Goal: Check status: Check status

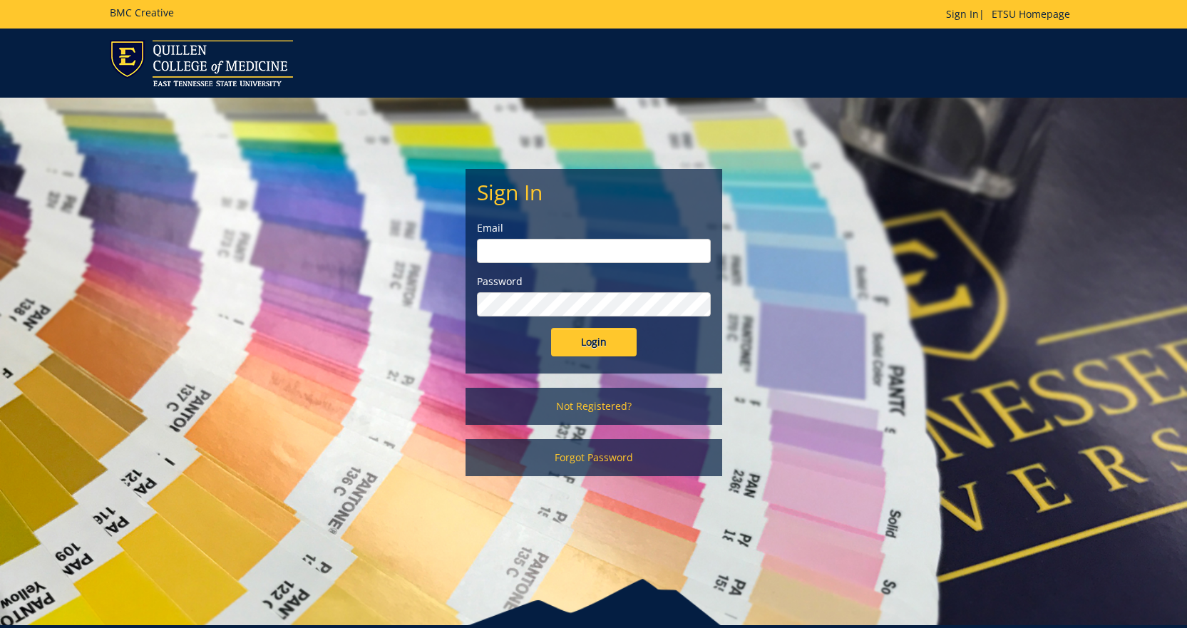
click at [575, 251] on input "email" at bounding box center [594, 251] width 234 height 24
type input "[PERSON_NAME][EMAIL_ADDRESS][DOMAIN_NAME]"
click at [551, 328] on input "Login" at bounding box center [594, 342] width 86 height 29
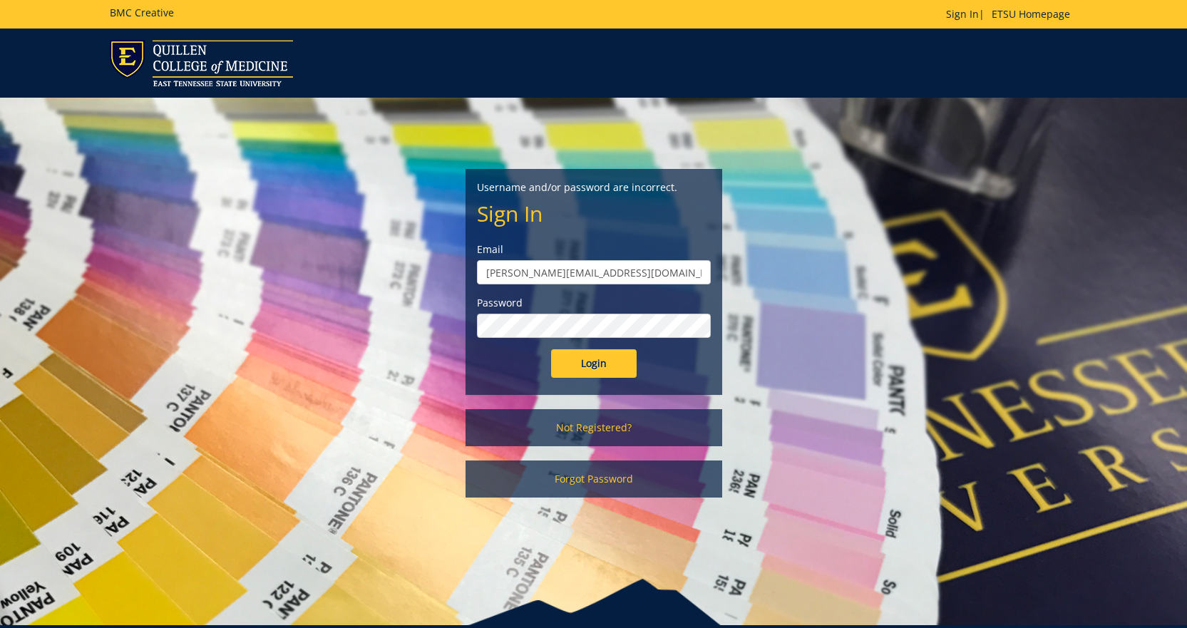
click at [551, 349] on input "Login" at bounding box center [594, 363] width 86 height 29
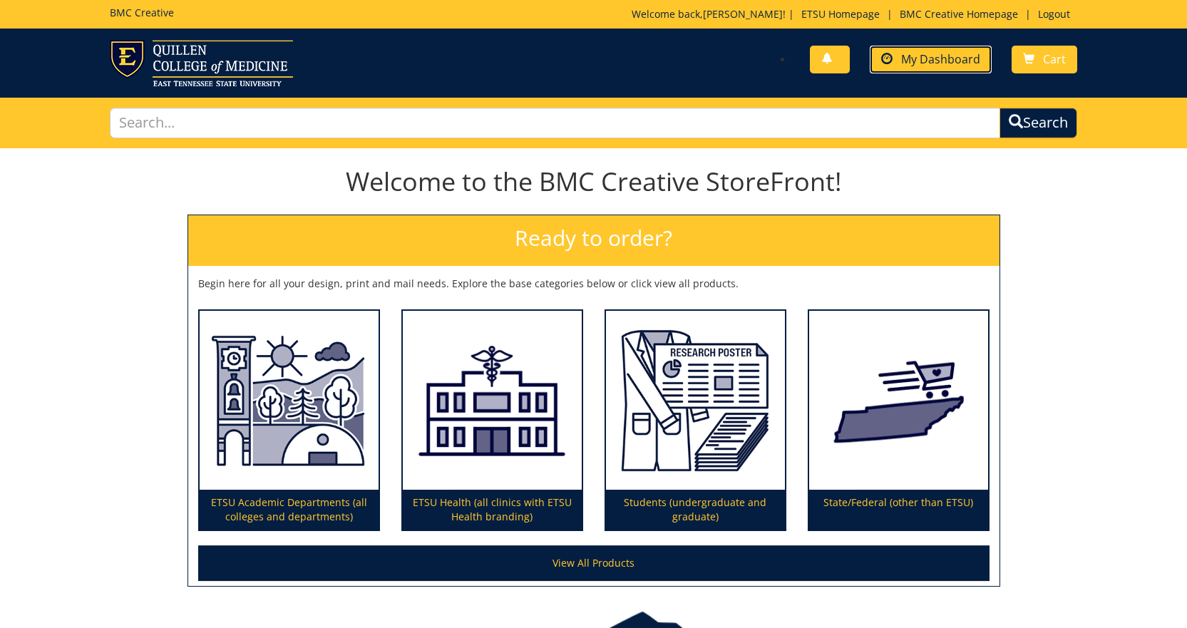
click at [929, 59] on span "My Dashboard" at bounding box center [940, 59] width 79 height 16
click at [962, 59] on span "My Dashboard" at bounding box center [940, 59] width 79 height 16
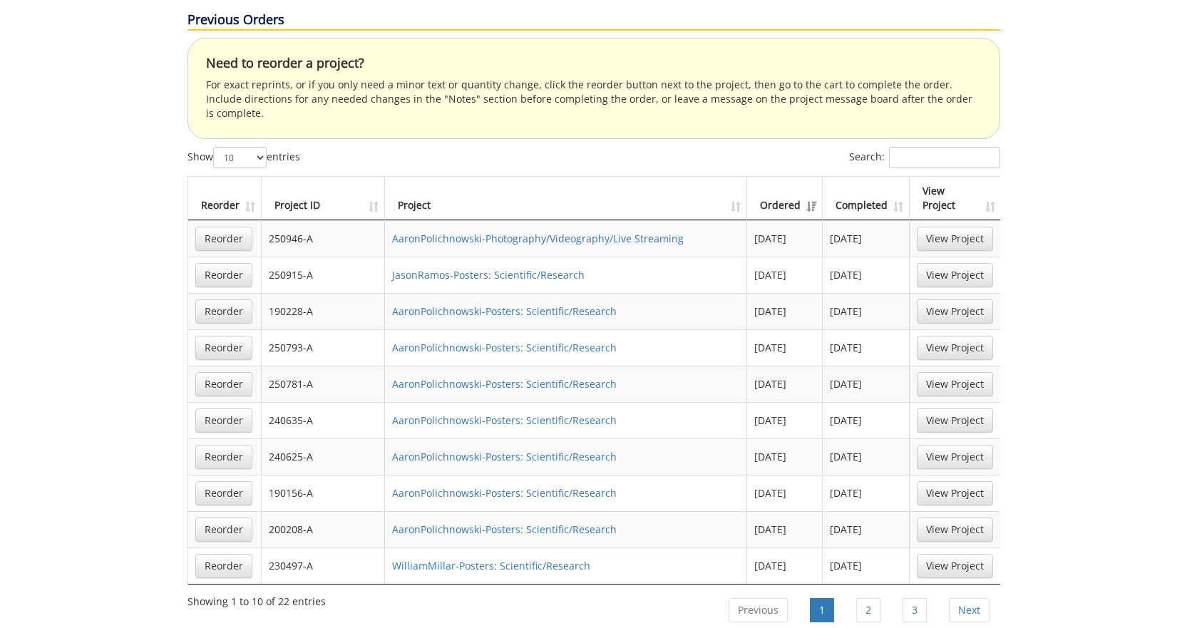
scroll to position [784, 0]
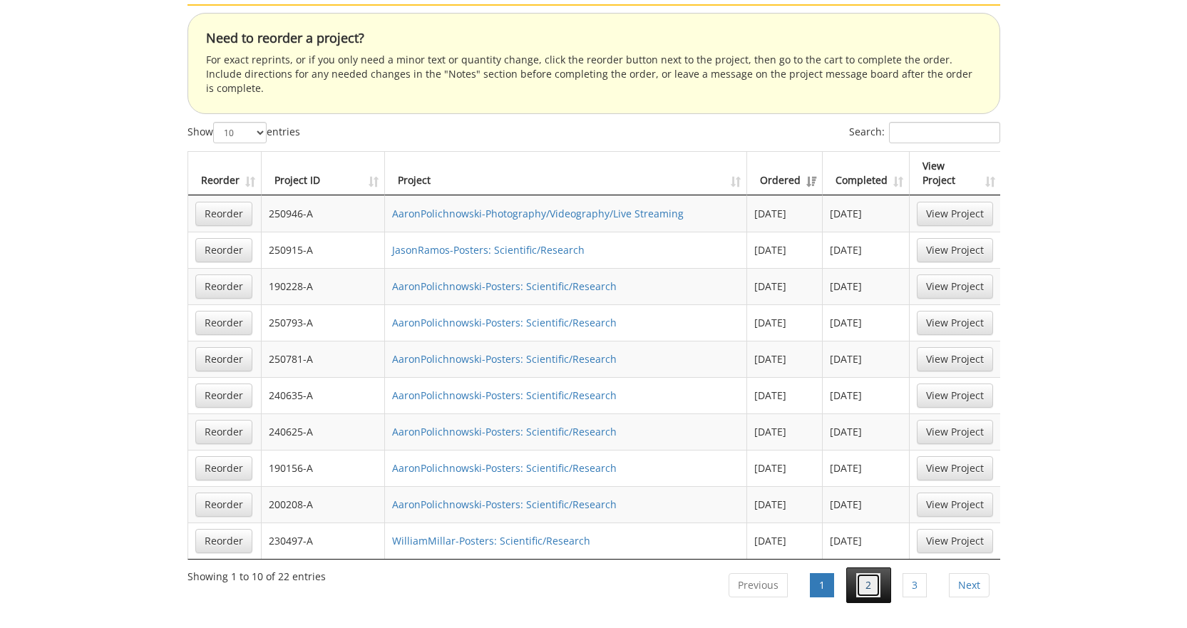
click at [868, 573] on link "2" at bounding box center [868, 585] width 24 height 24
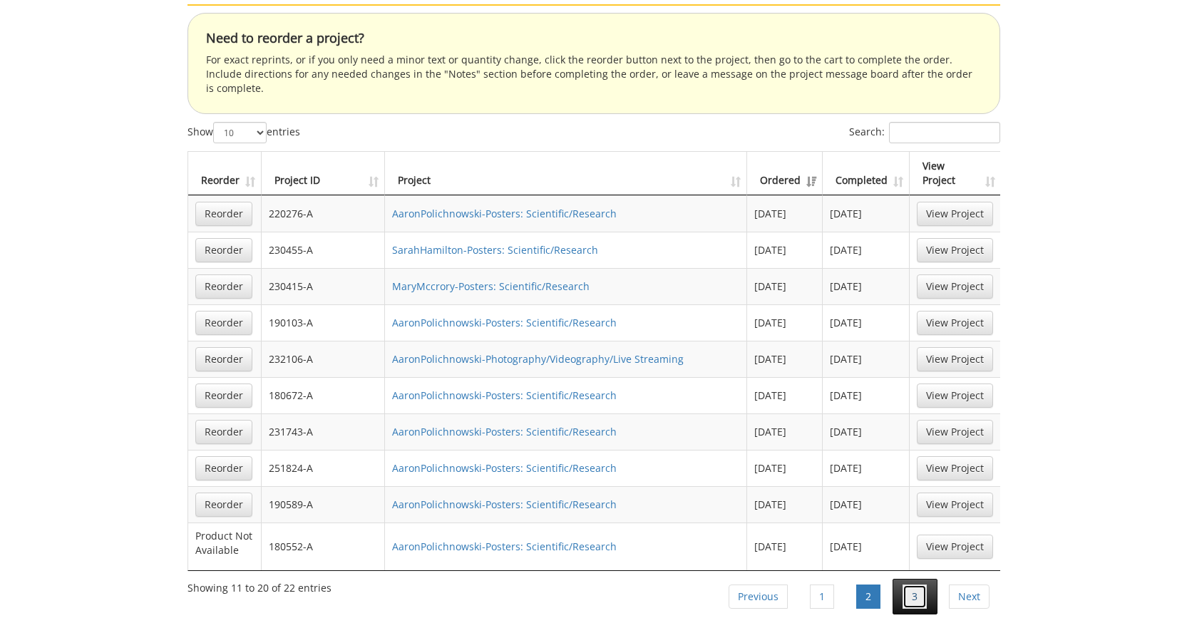
click at [918, 585] on link "3" at bounding box center [915, 597] width 24 height 24
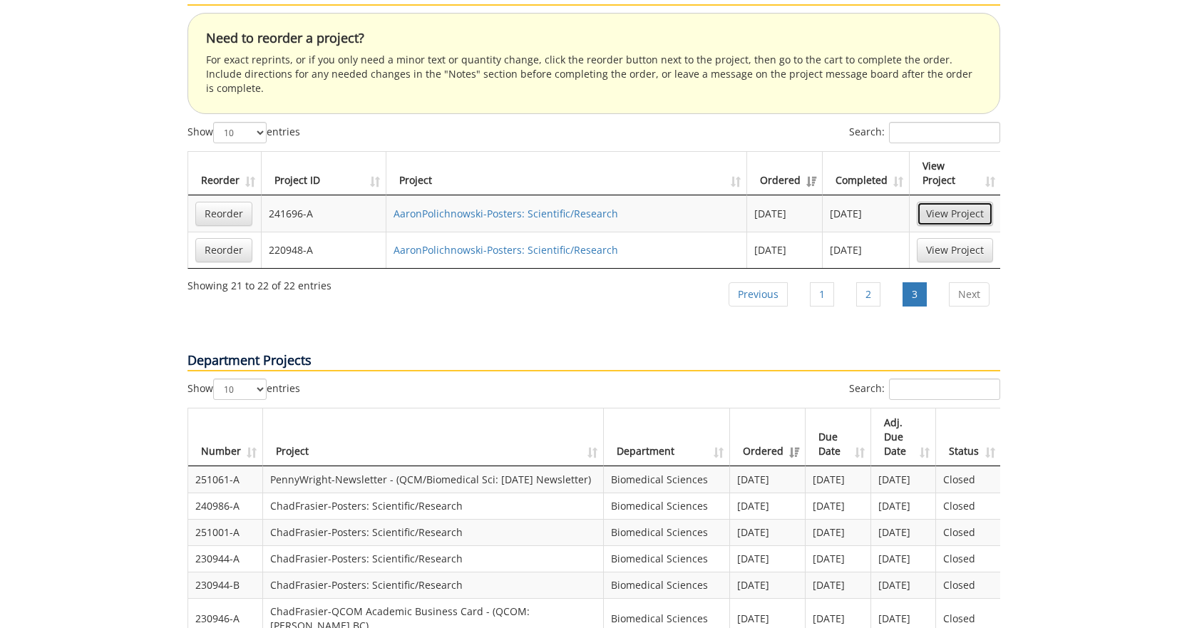
click at [938, 202] on link "View Project" at bounding box center [955, 214] width 76 height 24
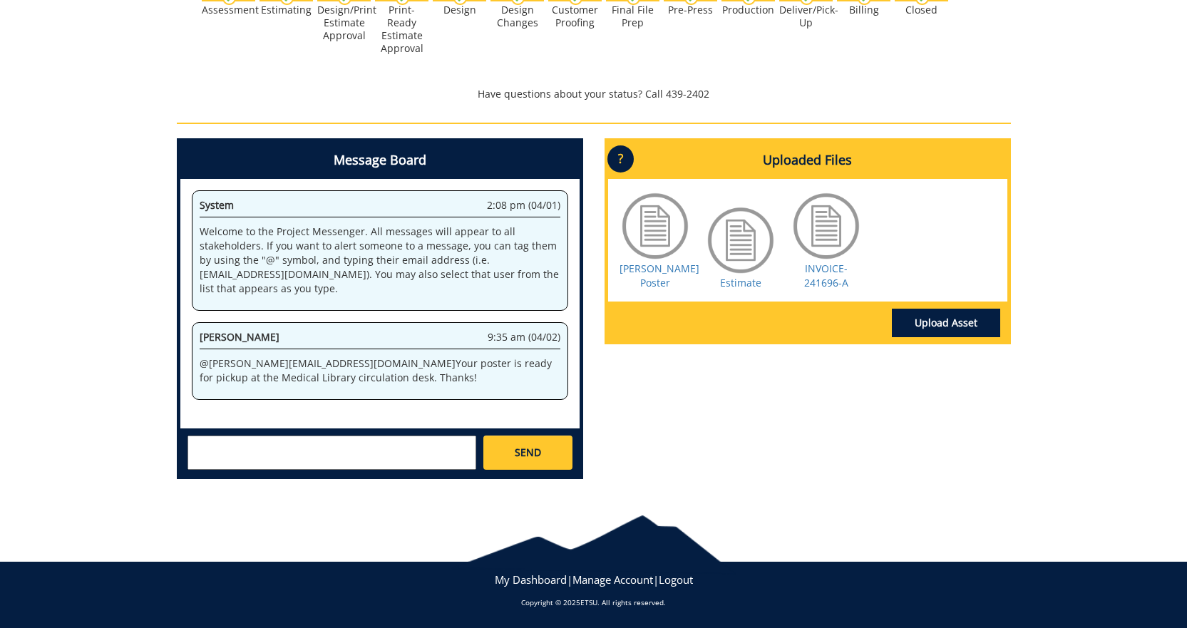
scroll to position [536, 0]
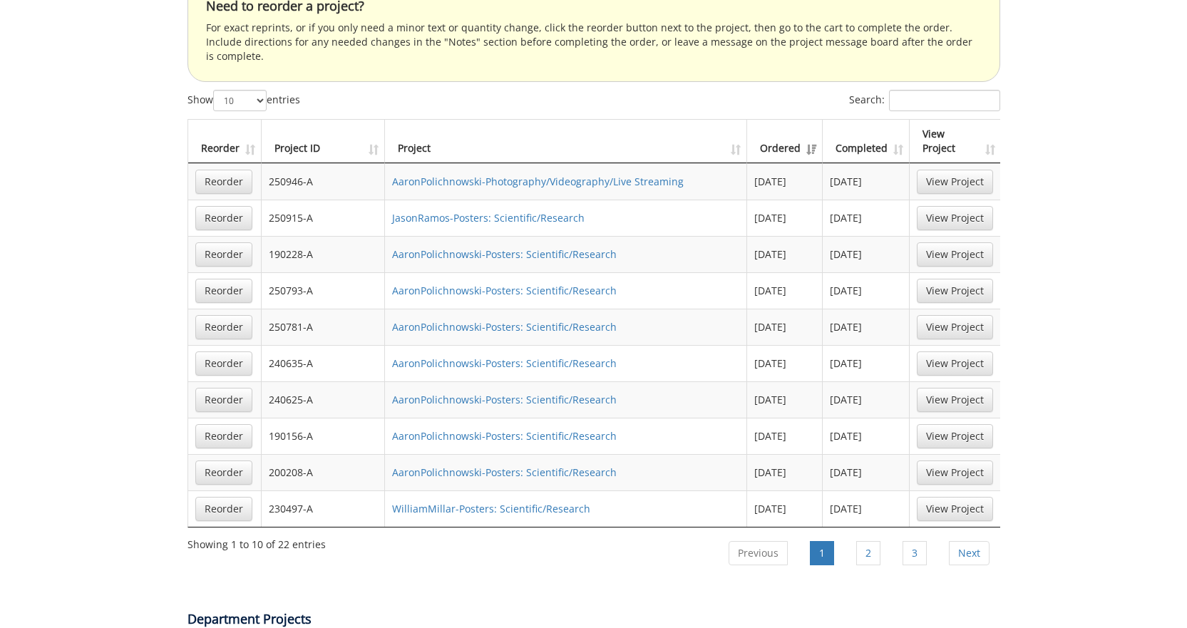
scroll to position [856, 0]
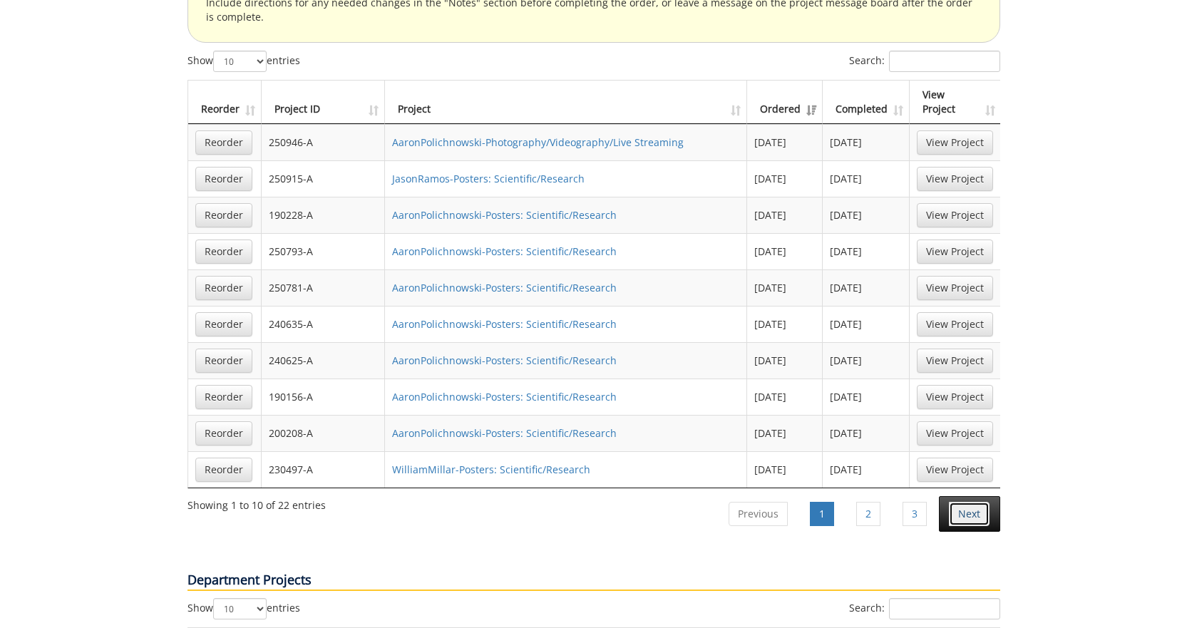
click at [969, 502] on link "Next" at bounding box center [969, 514] width 41 height 24
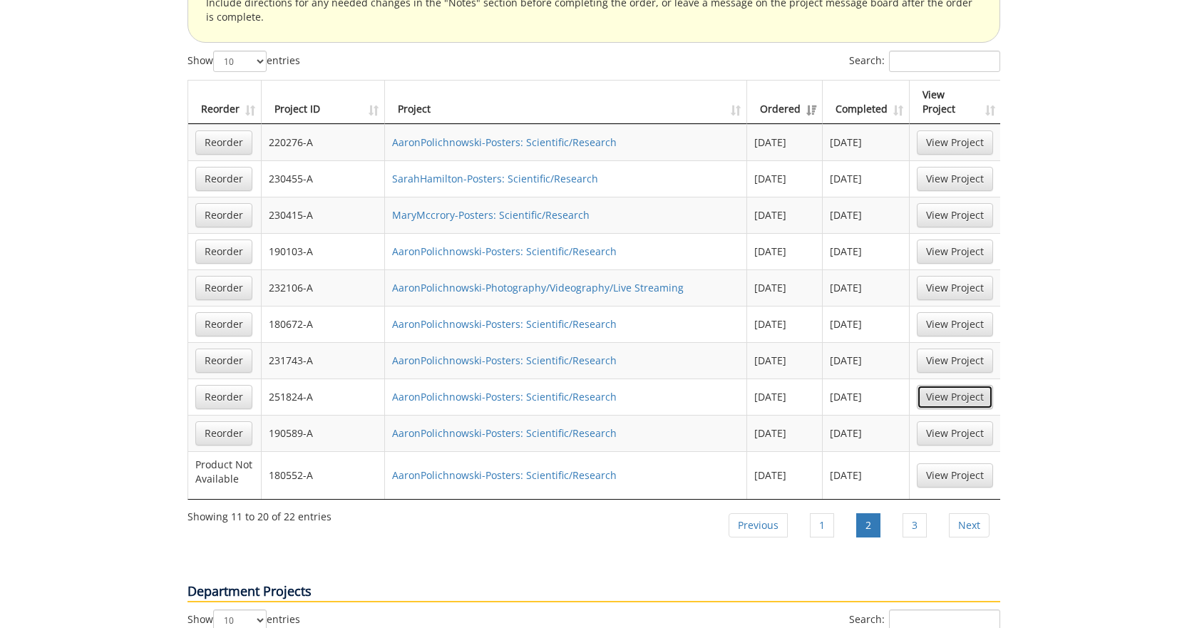
click at [984, 385] on link "View Project" at bounding box center [955, 397] width 76 height 24
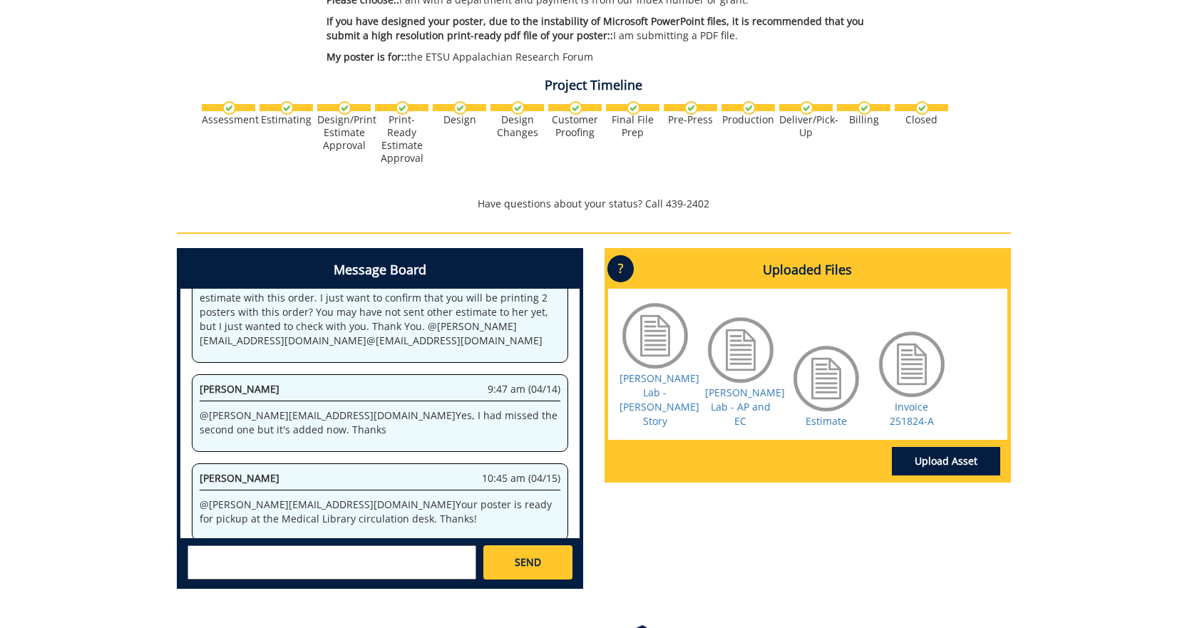
scroll to position [499, 0]
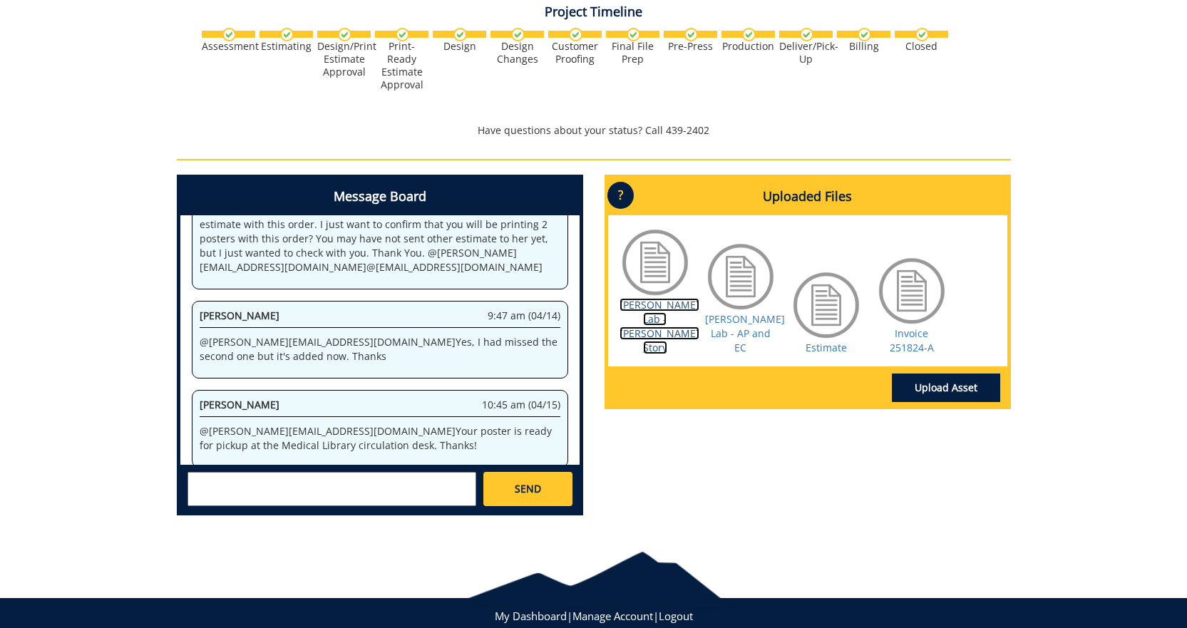
click at [654, 307] on link "Polichnowski Lab - Cole Story" at bounding box center [660, 326] width 80 height 56
click at [742, 312] on link "Polichnowski Lab - AP and EC" at bounding box center [745, 333] width 80 height 42
